Goal: Information Seeking & Learning: Learn about a topic

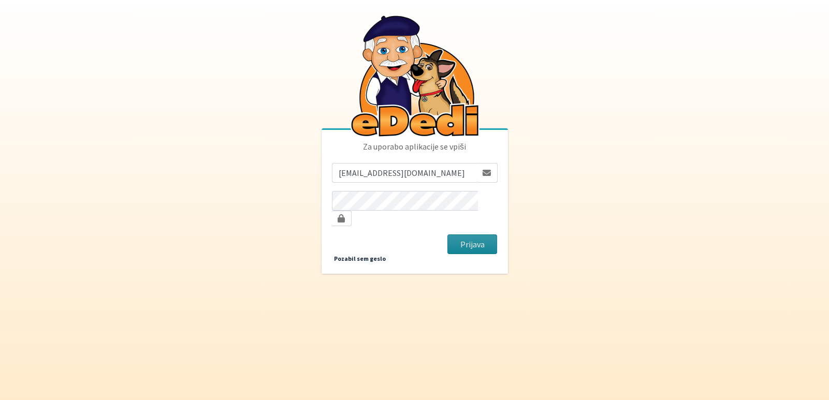
click at [463, 239] on button "Prijava" at bounding box center [472, 245] width 50 height 20
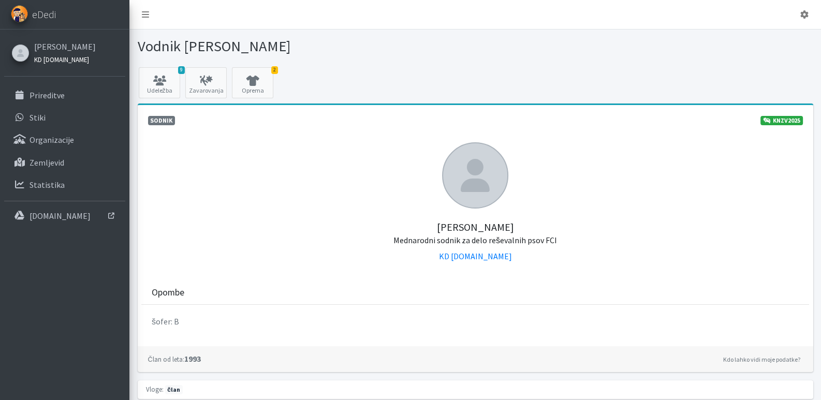
click at [73, 55] on link "KD SAR.SI" at bounding box center [65, 59] width 62 height 12
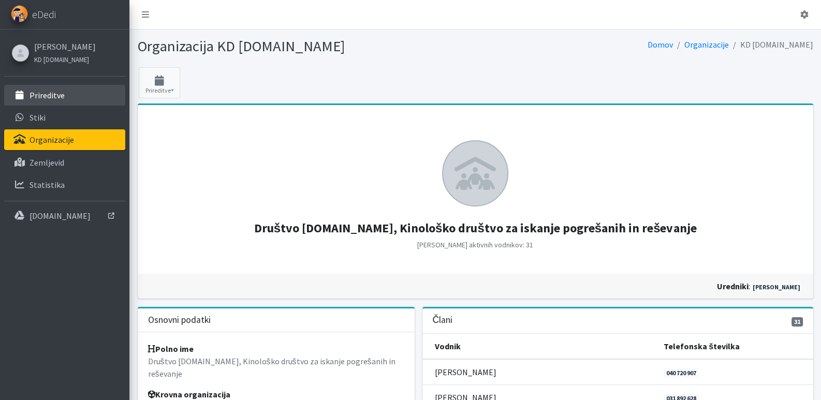
click at [70, 92] on link "Prireditve" at bounding box center [64, 95] width 121 height 21
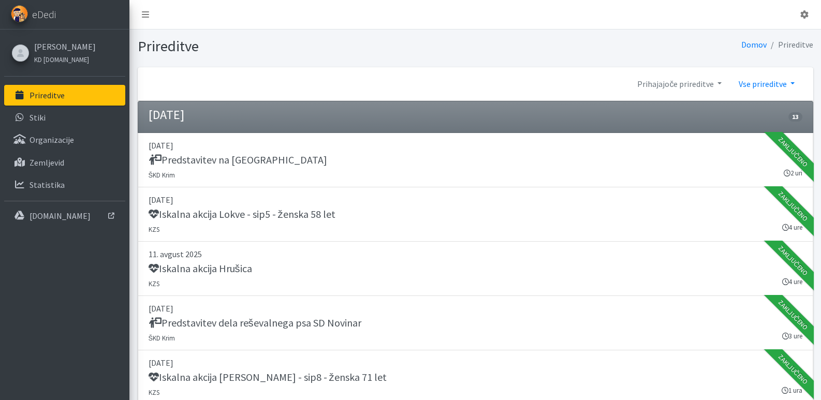
click at [767, 81] on link "Vse prireditve" at bounding box center [766, 84] width 73 height 21
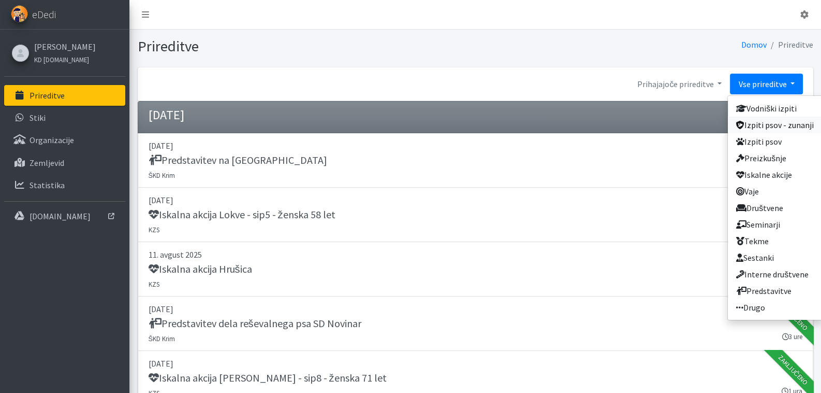
click at [771, 123] on link "Izpiti psov - zunanji" at bounding box center [775, 125] width 94 height 17
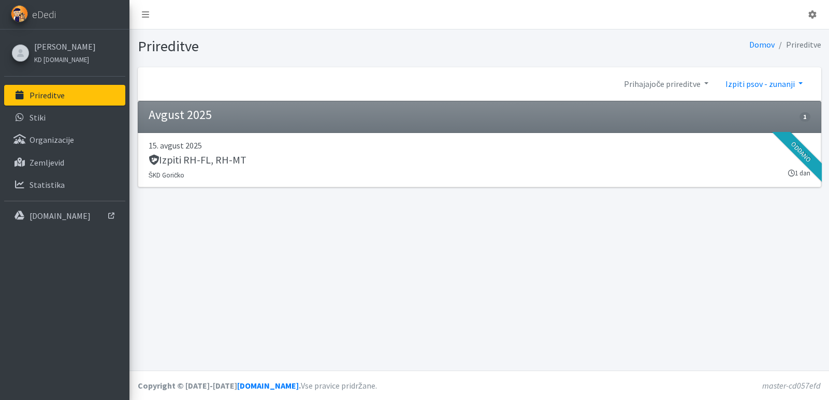
click at [759, 86] on link "Izpiti psov - zunanji" at bounding box center [764, 84] width 94 height 21
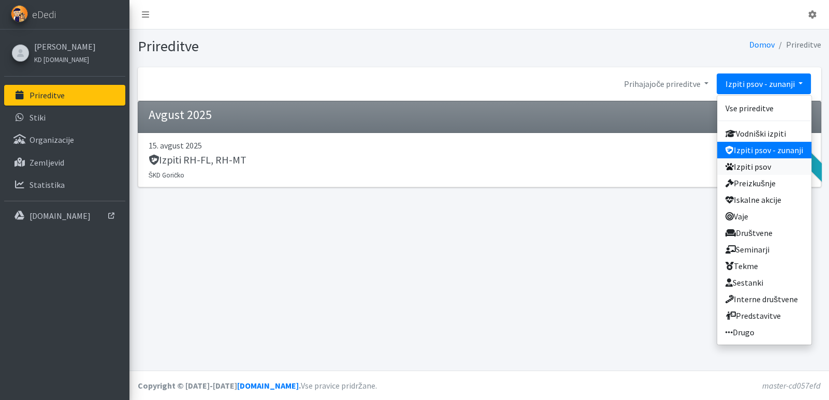
click at [770, 167] on link "Izpiti psov" at bounding box center [764, 166] width 94 height 17
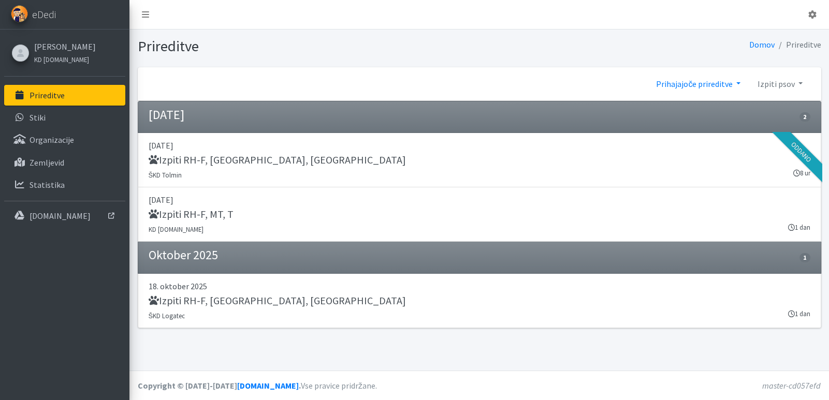
click at [726, 82] on link "Prihajajoče prireditve" at bounding box center [698, 84] width 101 height 21
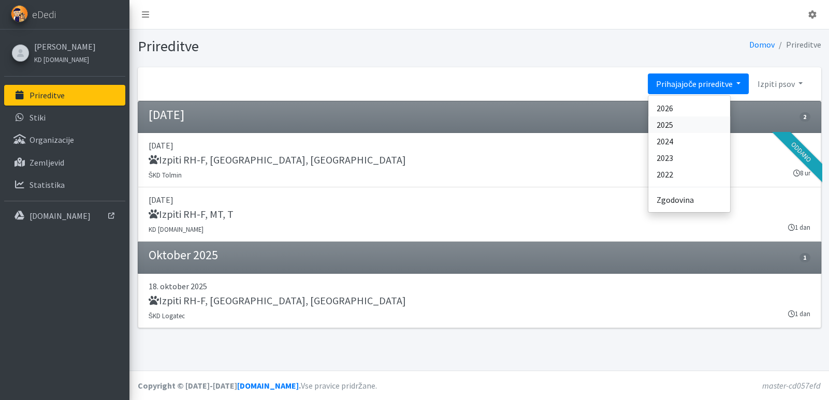
click at [682, 125] on link "2025" at bounding box center [689, 125] width 82 height 17
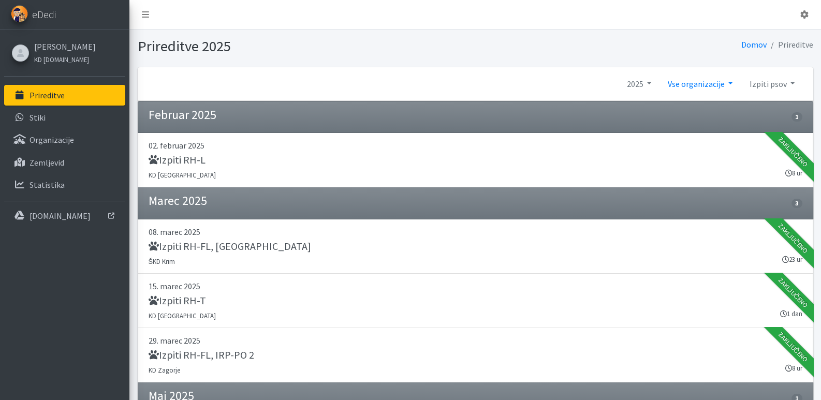
click at [732, 83] on link "Vse organizacije" at bounding box center [700, 84] width 81 height 21
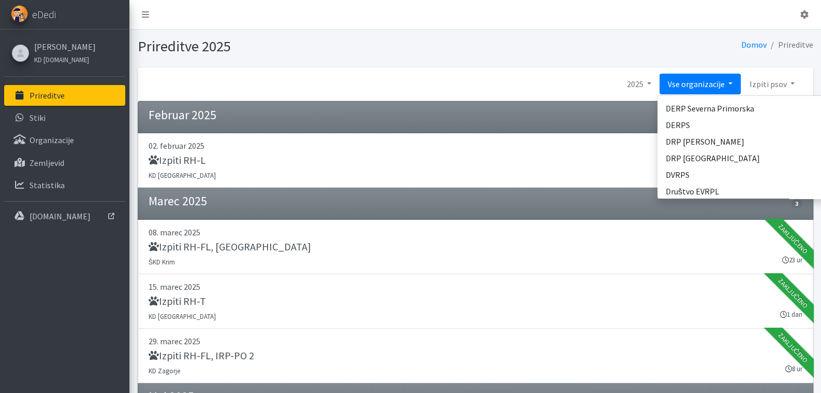
click at [732, 82] on link "Vse organizacije" at bounding box center [700, 84] width 81 height 21
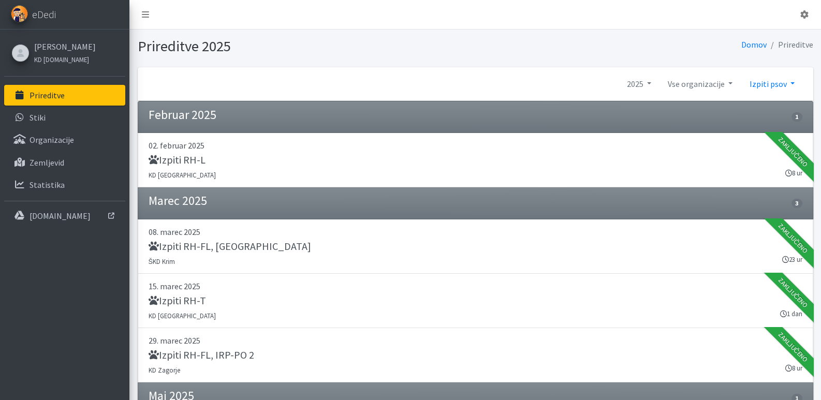
click at [791, 82] on link "Izpiti psov" at bounding box center [772, 84] width 62 height 21
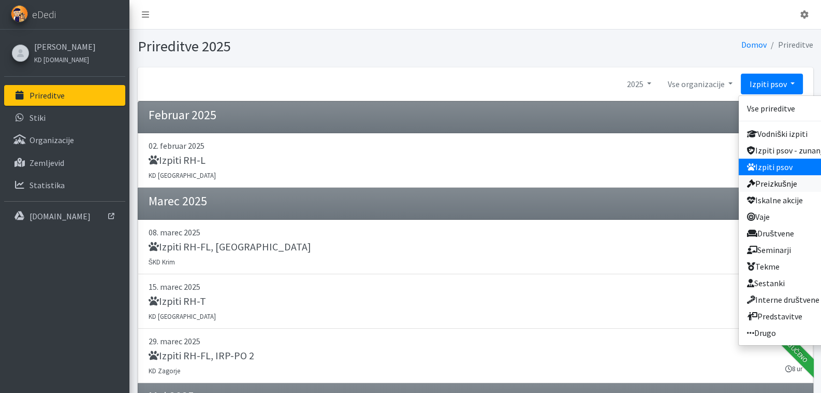
click at [799, 180] on link "Preizkušnje" at bounding box center [786, 183] width 94 height 17
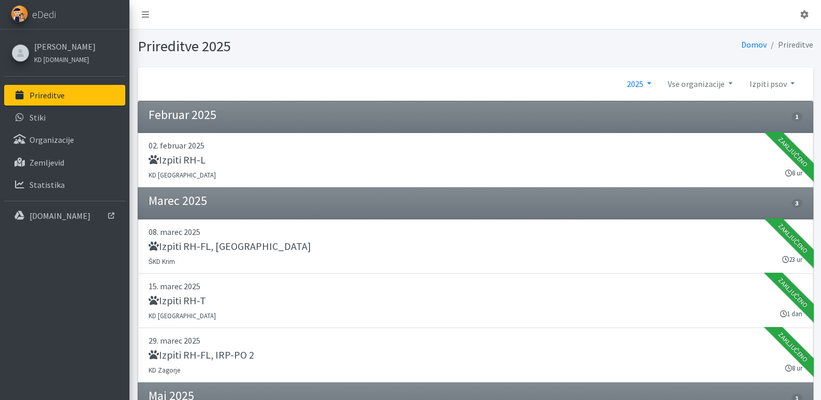
click at [649, 82] on link "2025" at bounding box center [639, 84] width 41 height 21
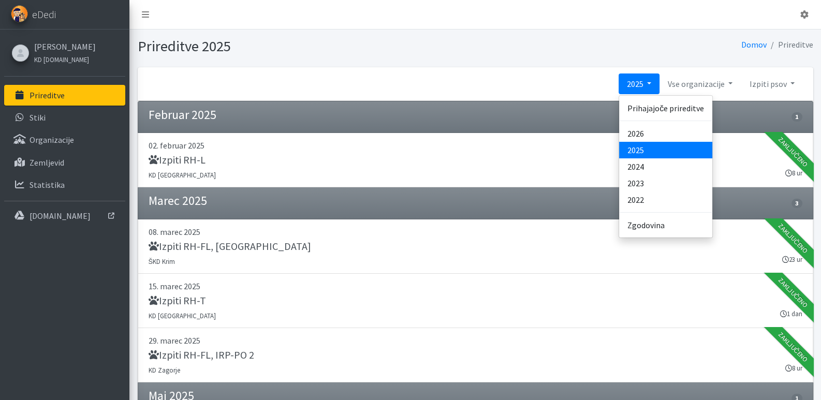
click at [661, 149] on link "2025" at bounding box center [665, 150] width 93 height 17
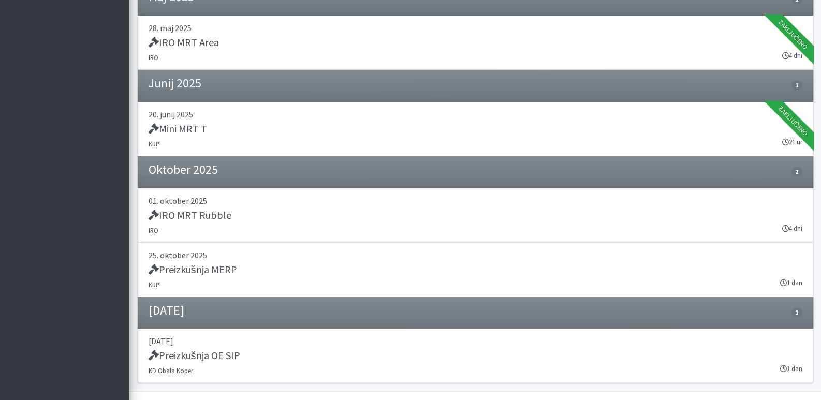
scroll to position [309, 0]
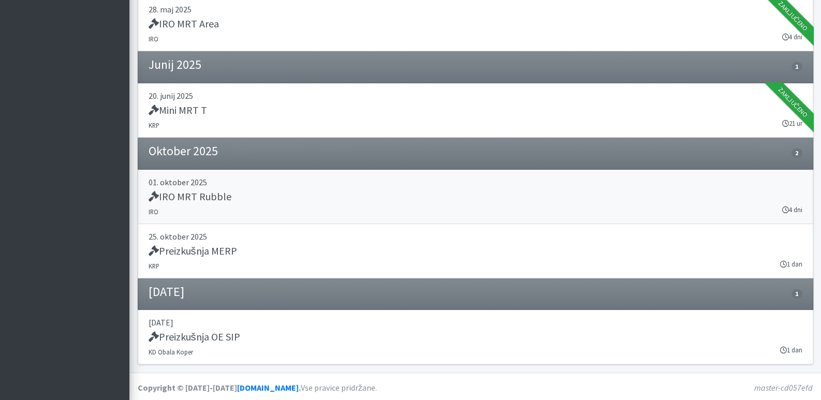
click at [215, 193] on h5 "IRO MRT Rubble" at bounding box center [190, 197] width 83 height 12
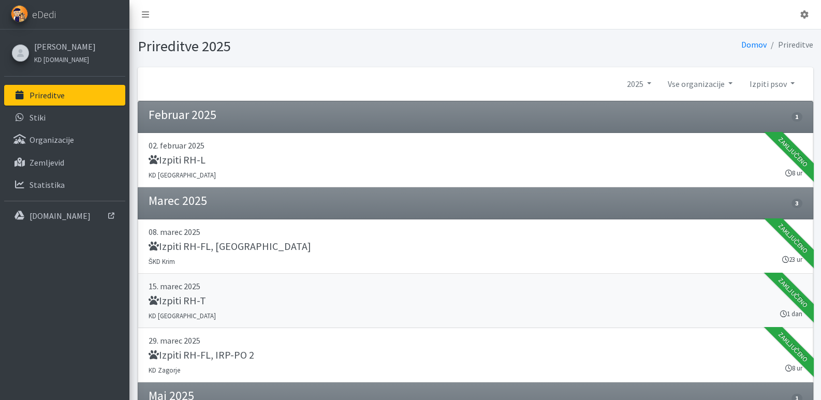
click at [192, 300] on h5 "Izpiti RH-T" at bounding box center [177, 301] width 57 height 12
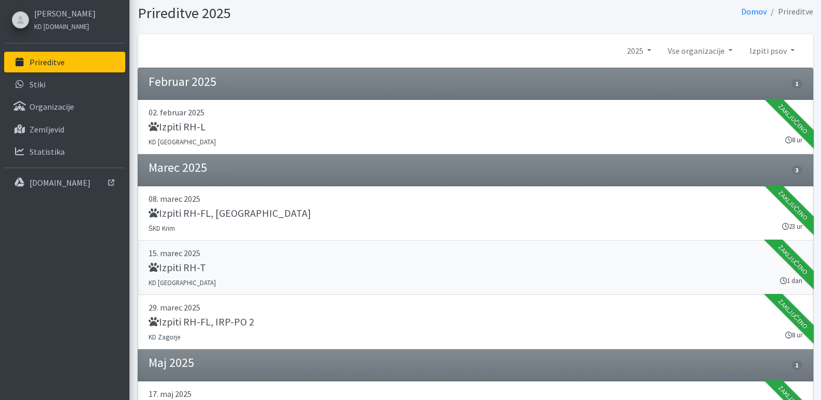
scroll to position [51, 0]
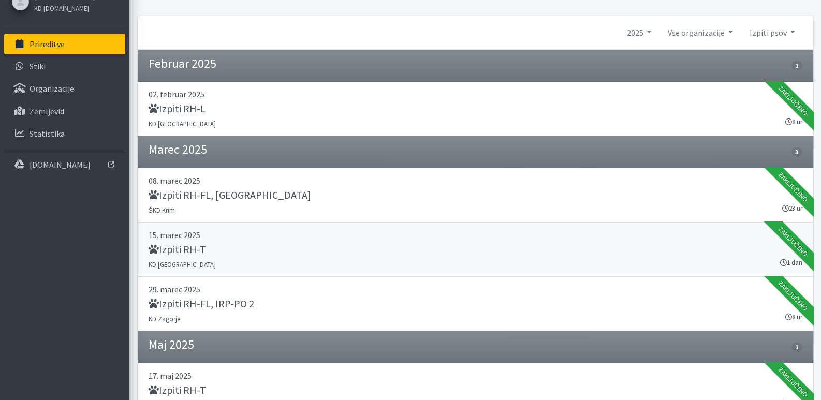
click at [190, 237] on p "15. marec 2025" at bounding box center [476, 235] width 654 height 12
click at [187, 108] on h5 "Izpiti RH-L" at bounding box center [177, 109] width 57 height 12
click at [216, 305] on h5 "Izpiti RH-FL, IRP-PO 2" at bounding box center [202, 304] width 106 height 12
click at [201, 298] on h5 "Izpiti RH-FL, IRP-PO 2" at bounding box center [202, 304] width 106 height 12
click at [223, 305] on h5 "Izpiti RH-FL, IRP-PO 2" at bounding box center [202, 304] width 106 height 12
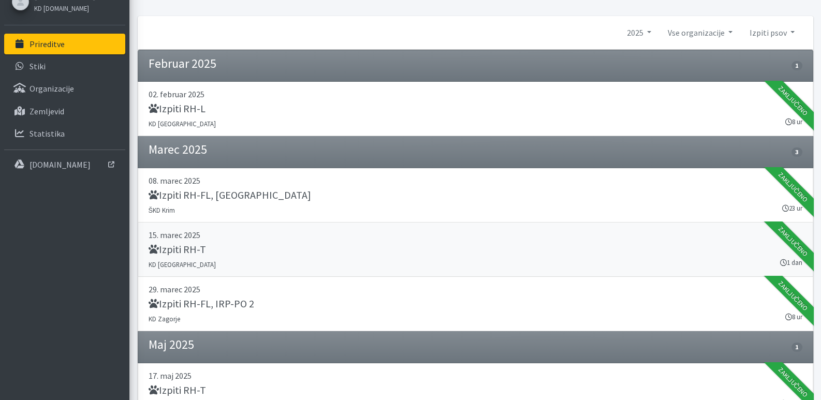
click at [193, 240] on link "15. marec 2025 Izpiti RH-T KD Ljubljana 1 dan Zaključeno" at bounding box center [476, 250] width 676 height 54
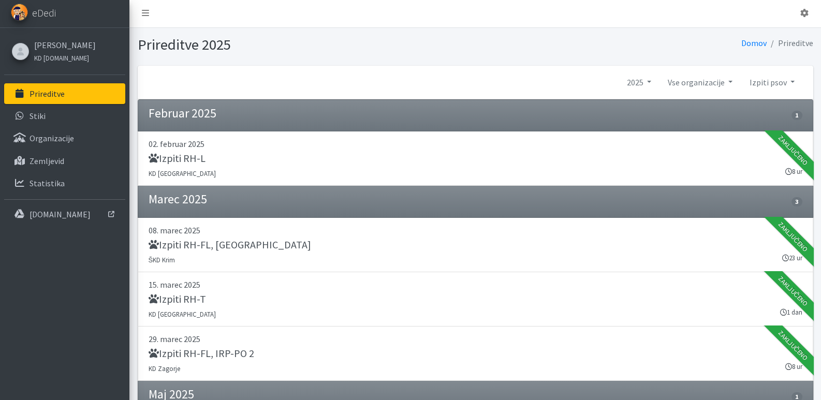
scroll to position [0, 0]
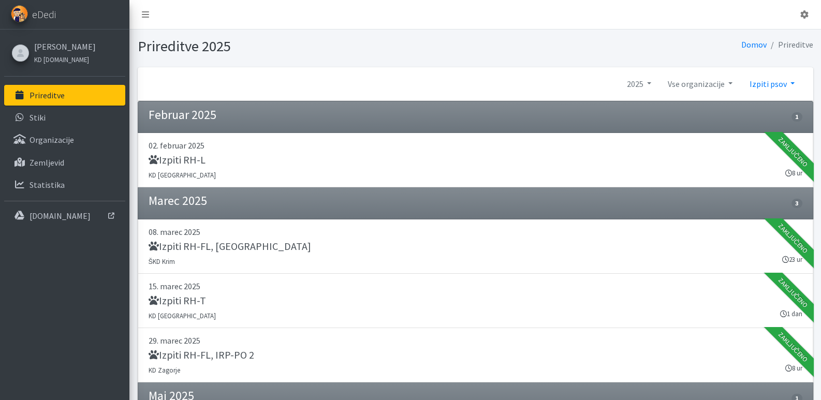
click at [784, 88] on link "Izpiti psov" at bounding box center [772, 84] width 62 height 21
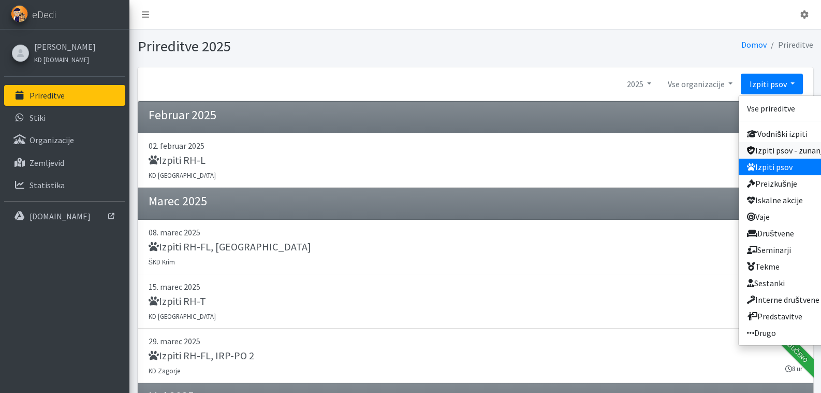
click at [767, 152] on link "Izpiti psov - zunanji" at bounding box center [786, 150] width 94 height 17
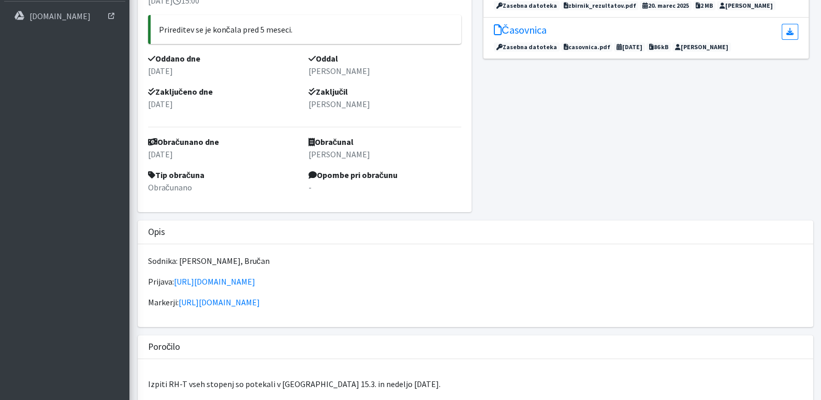
scroll to position [207, 0]
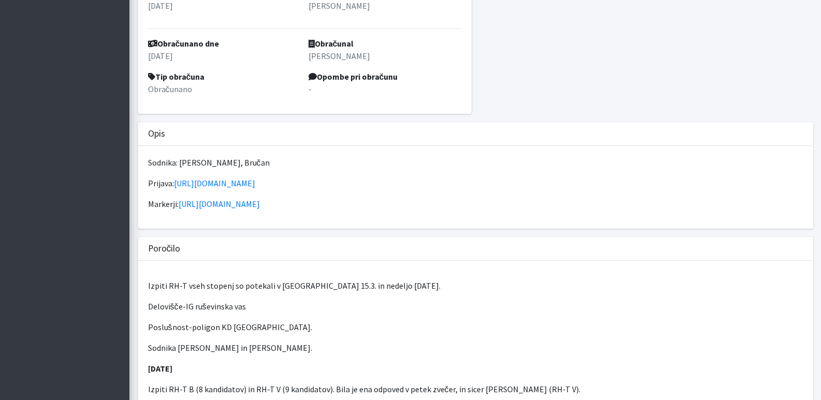
scroll to position [311, 0]
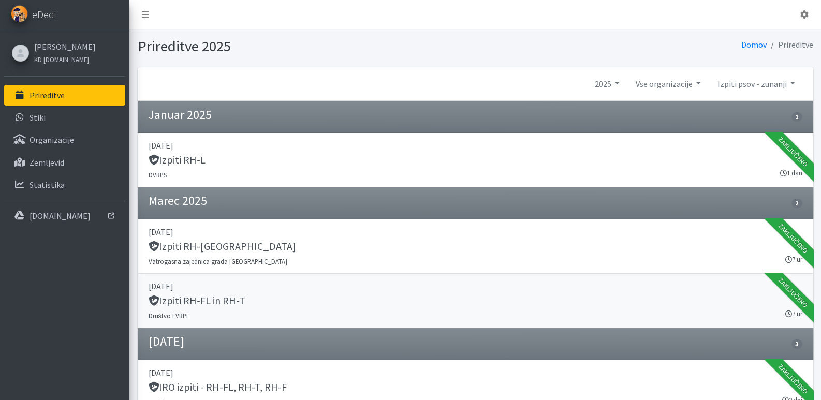
scroll to position [51, 0]
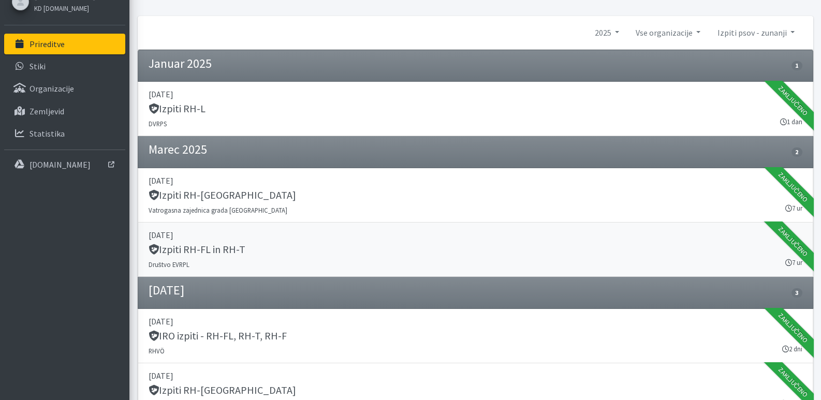
click at [205, 243] on h5 "Izpiti RH-FL in RH-T" at bounding box center [197, 249] width 97 height 12
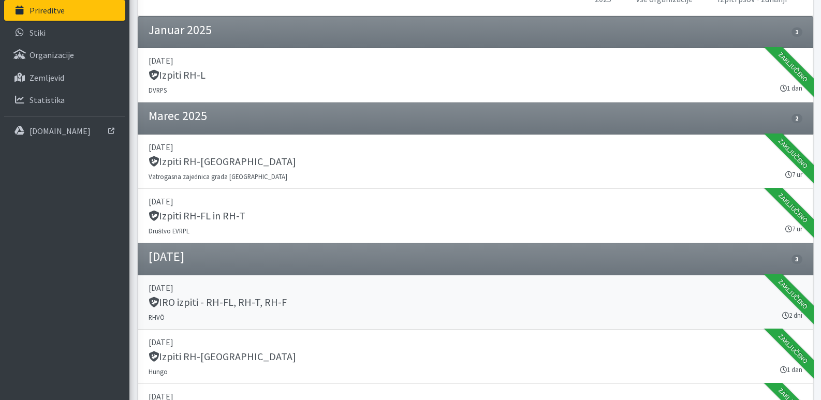
scroll to position [103, 0]
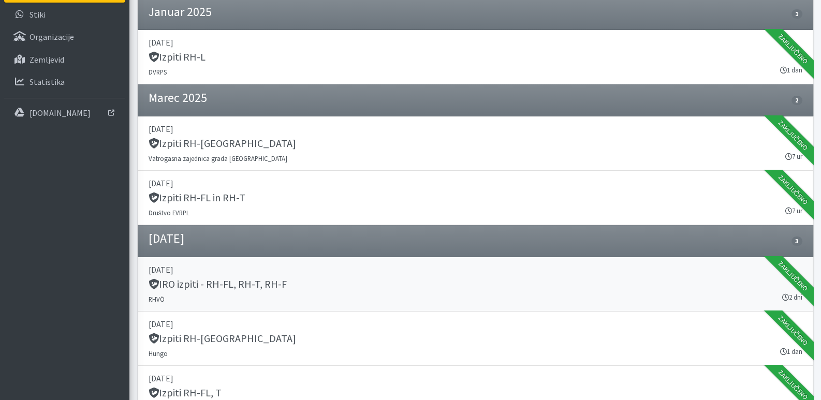
click at [243, 282] on h5 "IRO izpiti - RH-FL, RH-T, RH-F" at bounding box center [218, 284] width 138 height 12
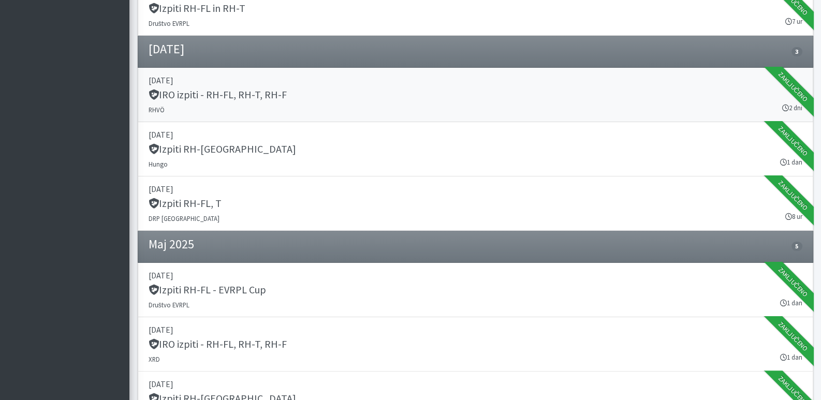
scroll to position [311, 0]
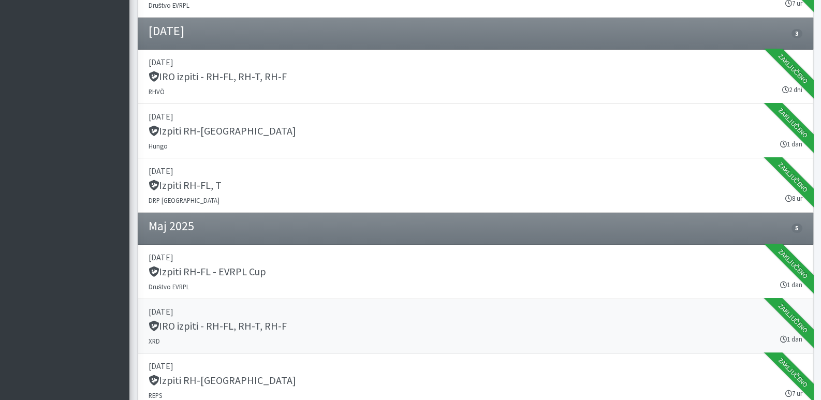
click at [222, 323] on h5 "IRO izpiti - RH-FL, RH-T, RH-F" at bounding box center [218, 326] width 138 height 12
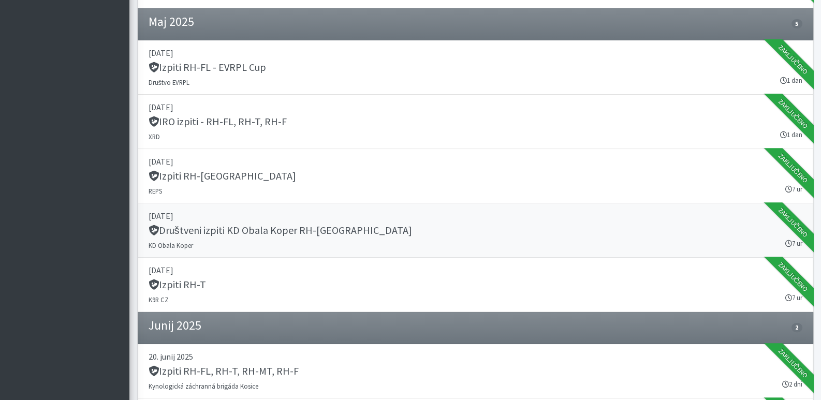
scroll to position [517, 0]
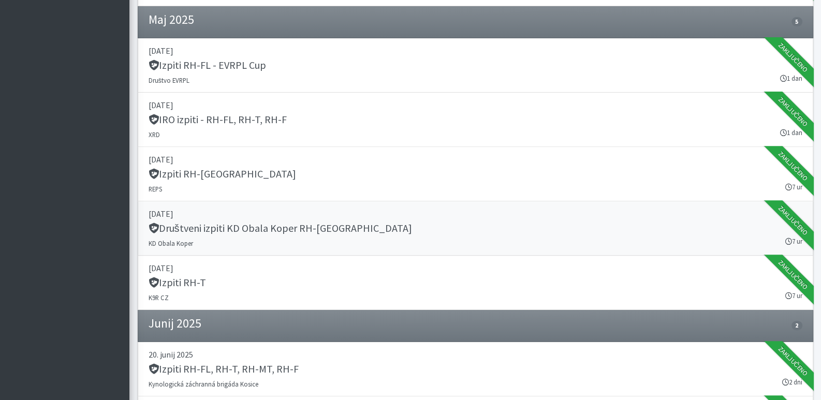
click at [277, 224] on h5 "Društveni izpiti KD Obala Koper RH-FL" at bounding box center [281, 228] width 264 height 12
click at [186, 281] on h5 "Izpiti RH-T" at bounding box center [177, 283] width 57 height 12
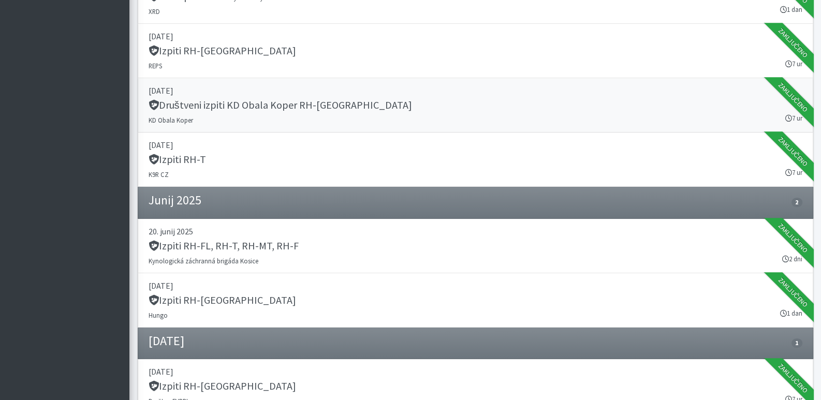
scroll to position [673, 0]
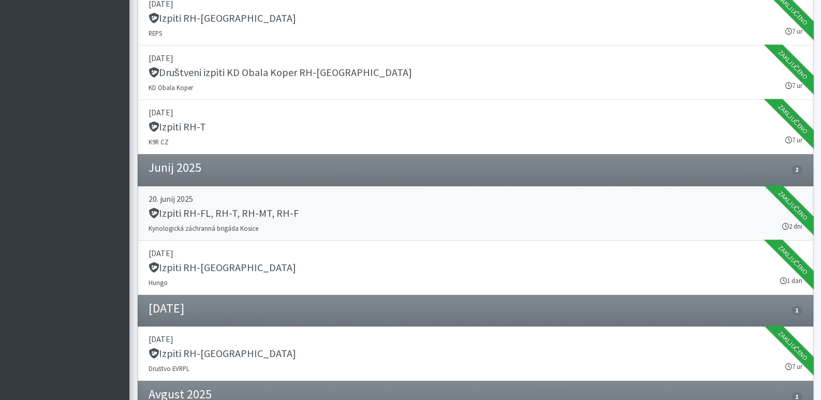
click at [250, 212] on h5 "Izpiti RH-FL, RH-T, RH-MT, RH-F" at bounding box center [224, 213] width 150 height 12
click at [186, 267] on h5 "Izpiti RH-FL" at bounding box center [223, 268] width 148 height 12
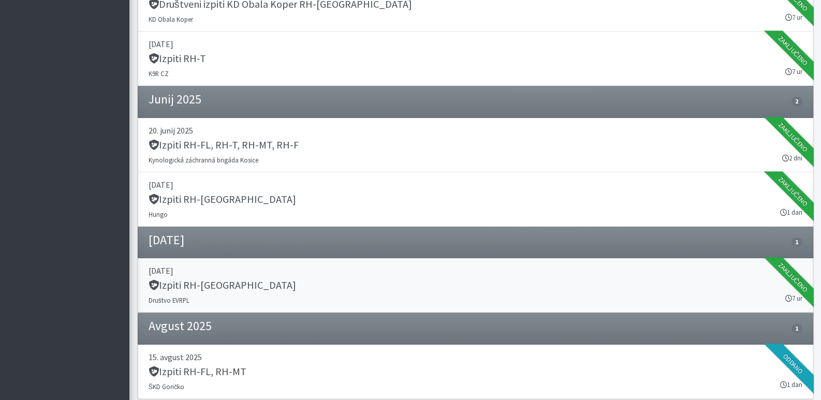
scroll to position [724, 0]
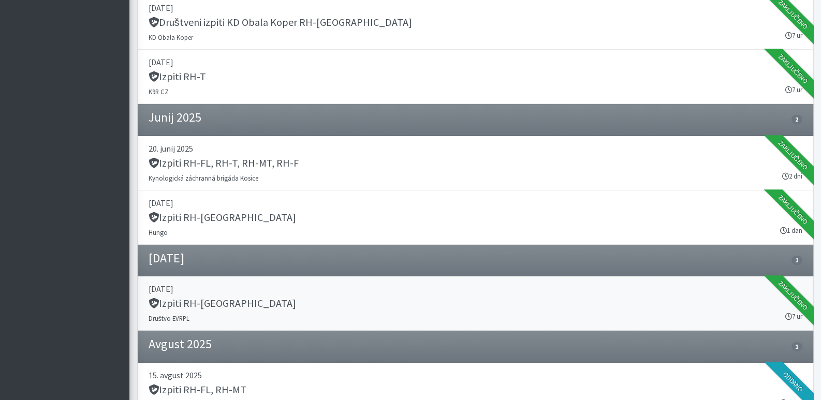
click at [193, 302] on h5 "Izpiti RH-FL" at bounding box center [223, 303] width 148 height 12
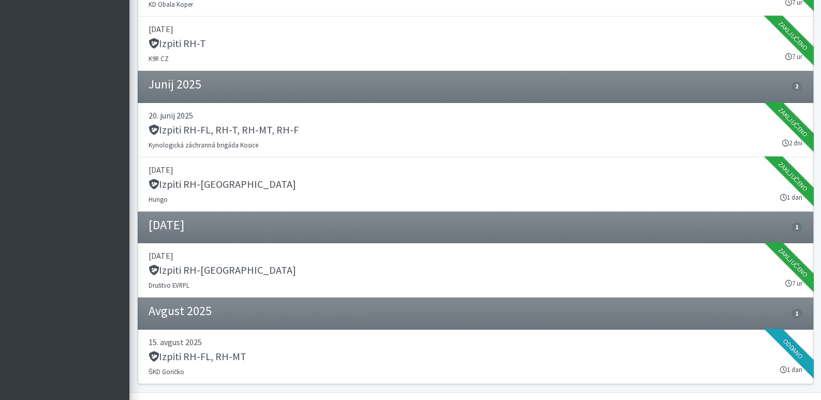
scroll to position [775, 0]
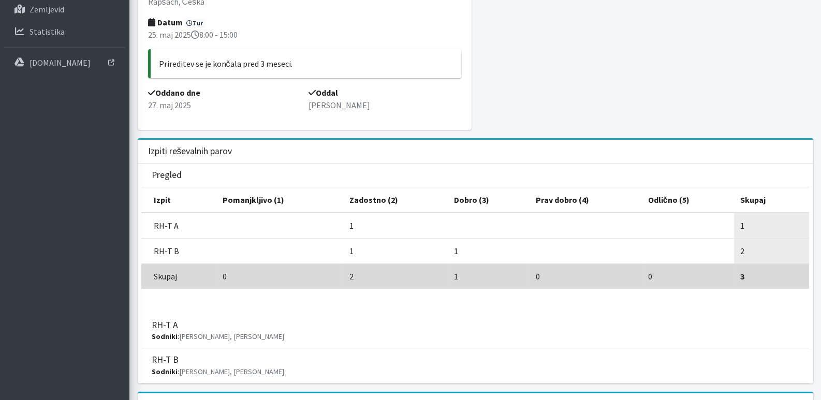
scroll to position [155, 0]
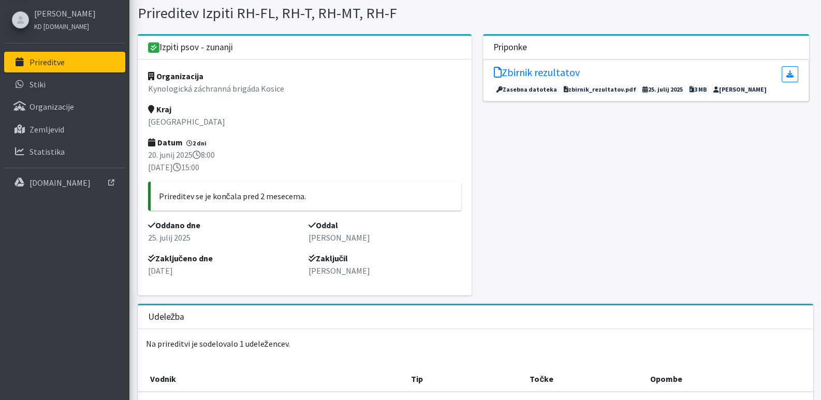
scroll to position [103, 0]
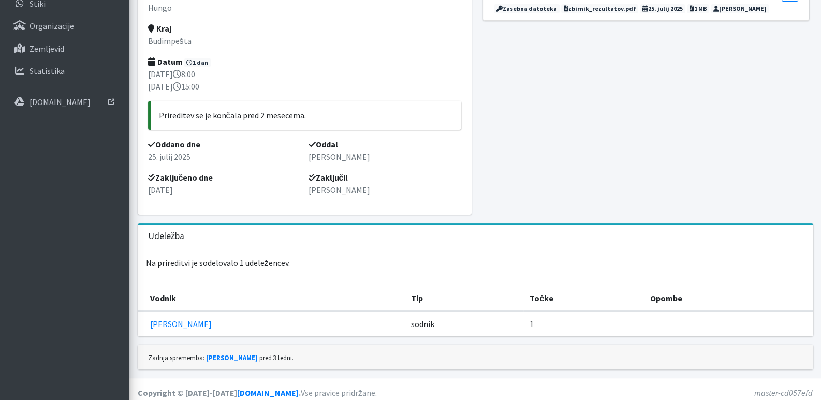
scroll to position [120, 0]
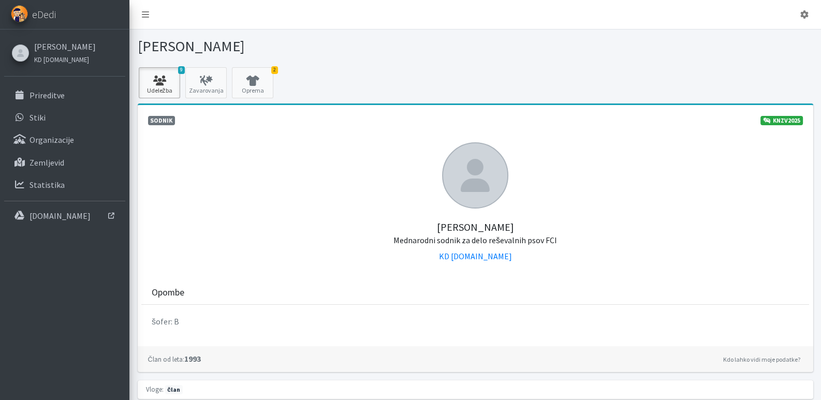
click at [170, 79] on icon at bounding box center [159, 81] width 35 height 10
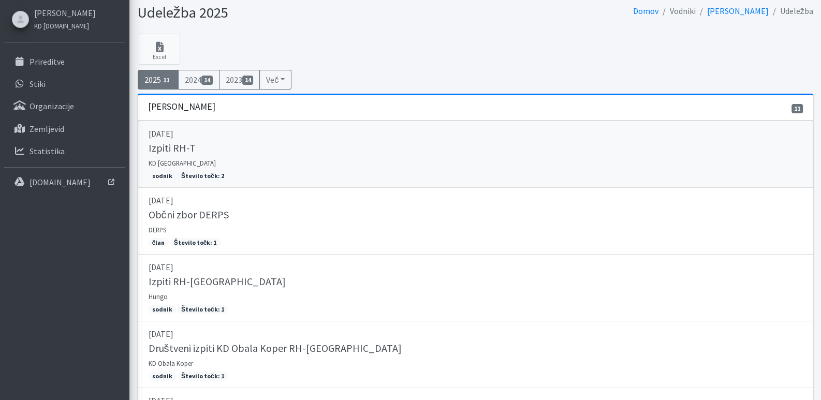
scroll to position [51, 0]
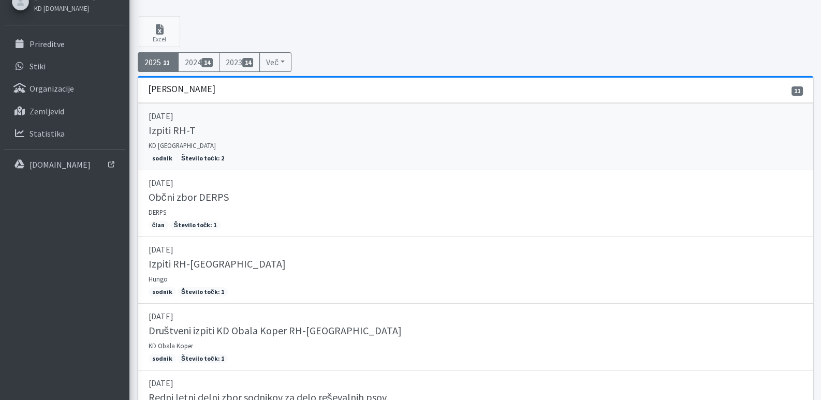
click at [192, 141] on link "[DATE] Izpiti RH-T KD [GEOGRAPHIC_DATA] sodnik Število točk: 2" at bounding box center [476, 136] width 676 height 67
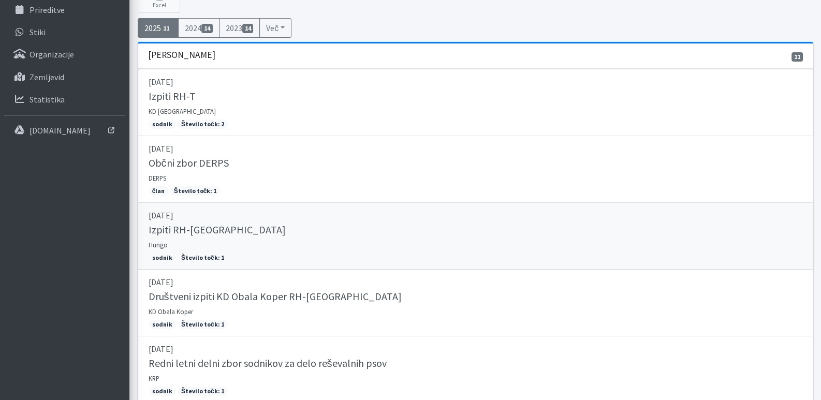
scroll to position [103, 0]
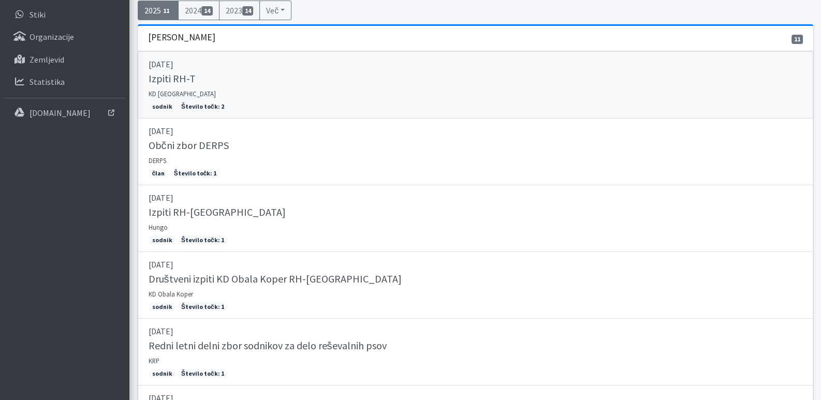
click at [209, 94] on link "15.03.2025 Izpiti RH-T KD Ljubljana sodnik Število točk: 2" at bounding box center [476, 84] width 676 height 67
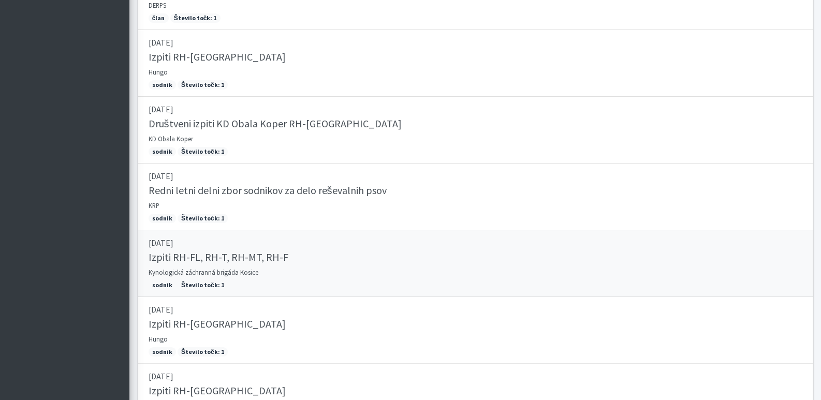
scroll to position [311, 0]
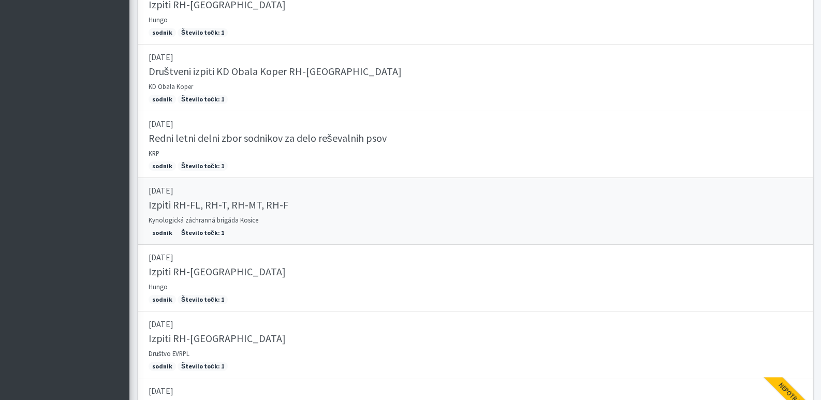
click at [210, 204] on h5 "Izpiti RH-FL, RH-T, RH-MT, RH-F" at bounding box center [219, 205] width 140 height 12
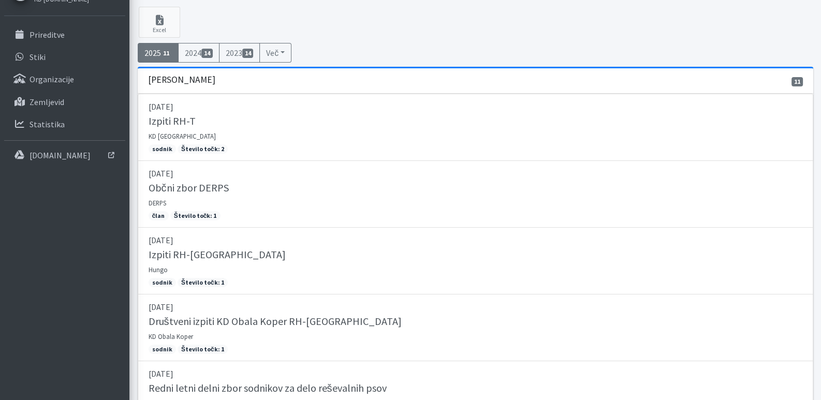
scroll to position [0, 0]
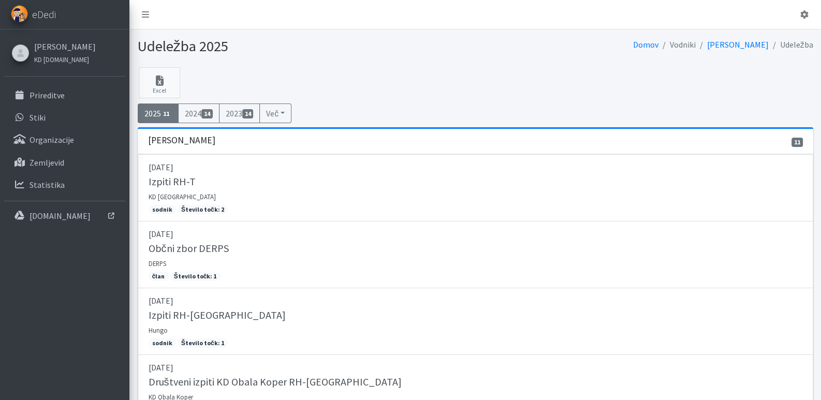
click at [172, 112] on span "11" at bounding box center [166, 113] width 11 height 9
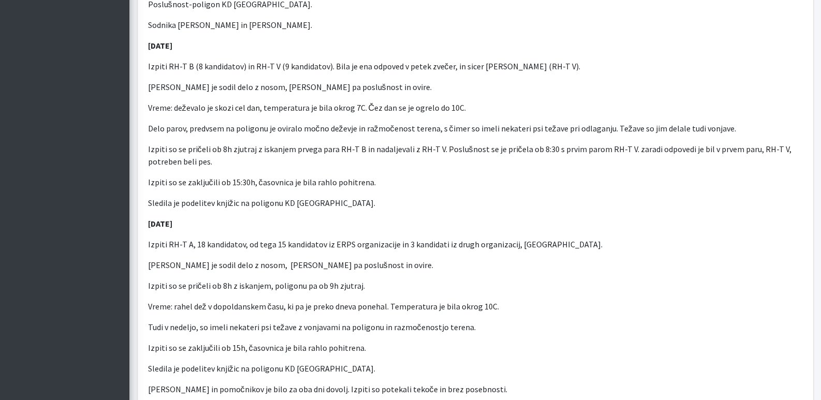
scroll to position [725, 0]
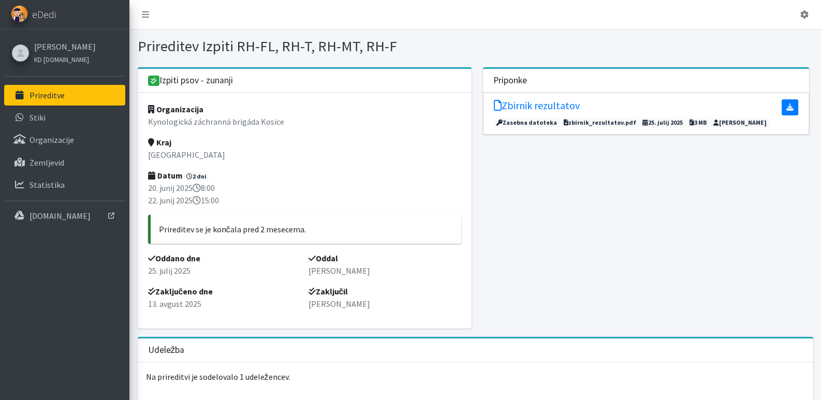
click at [788, 107] on icon at bounding box center [790, 107] width 7 height 7
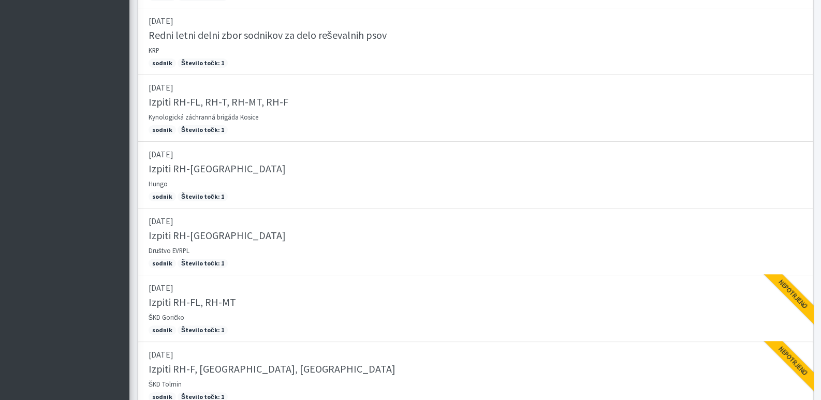
scroll to position [491, 0]
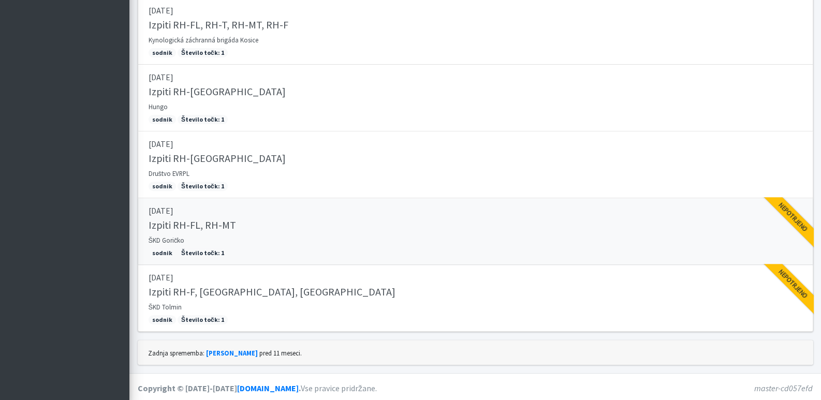
click at [215, 229] on h5 "Izpiti RH-FL, RH-MT" at bounding box center [193, 225] width 88 height 12
click at [211, 293] on h5 "Izpiti RH-F, FL, MT" at bounding box center [272, 292] width 247 height 12
